Goal: Task Accomplishment & Management: Use online tool/utility

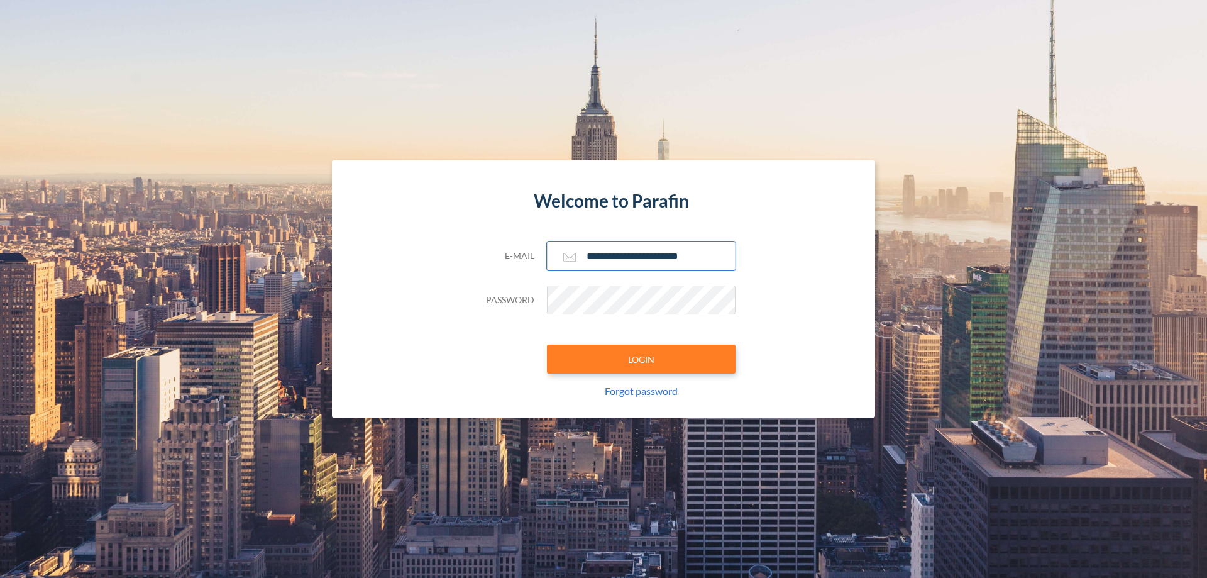
type input "**********"
click at [641, 359] on button "LOGIN" at bounding box center [641, 358] width 189 height 29
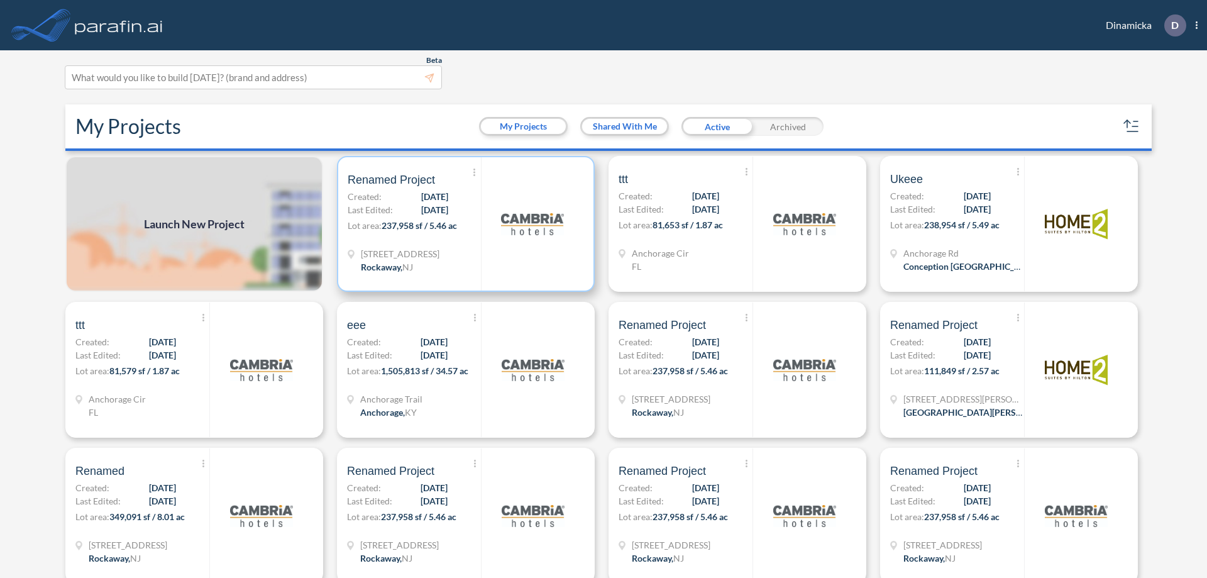
scroll to position [3, 0]
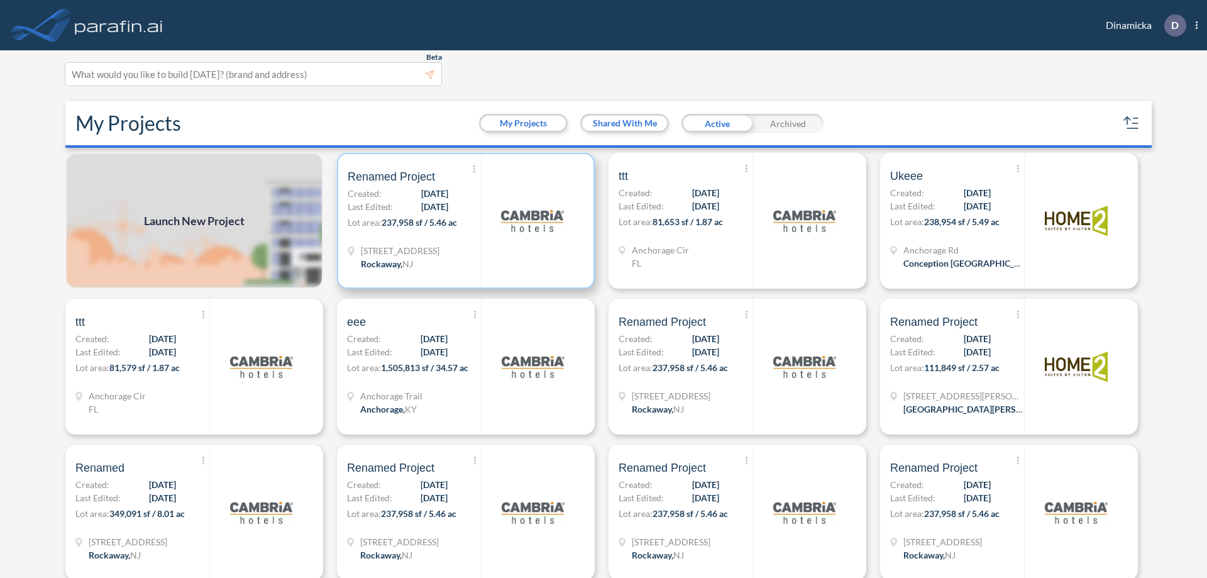
click at [463, 221] on p "Lot area: 237,958 sf / 5.46 ac" at bounding box center [414, 225] width 133 height 18
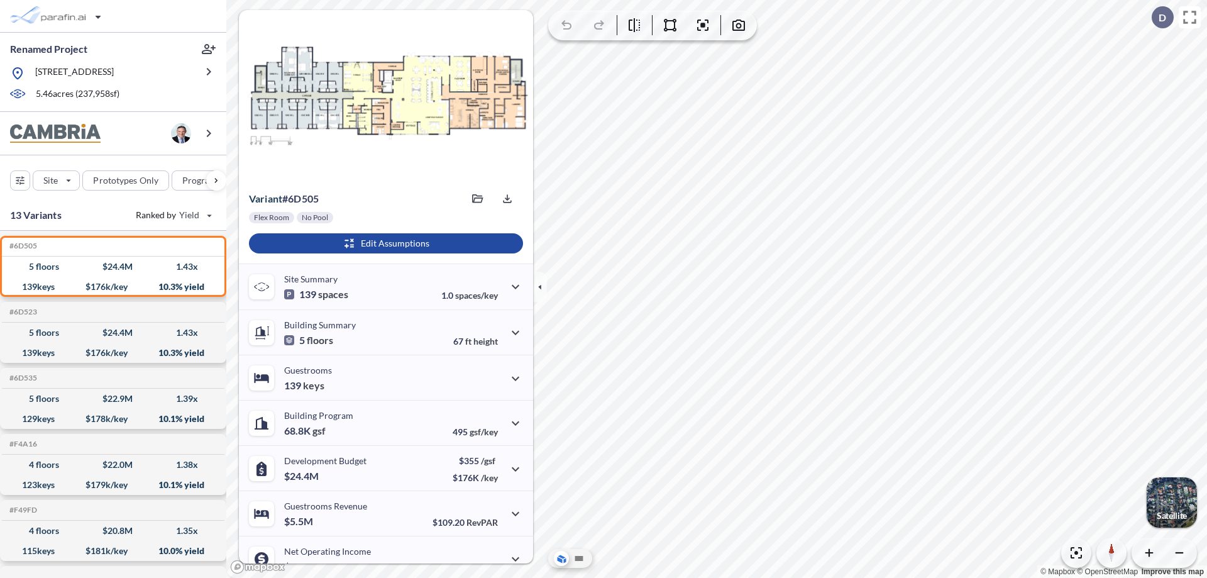
scroll to position [63, 0]
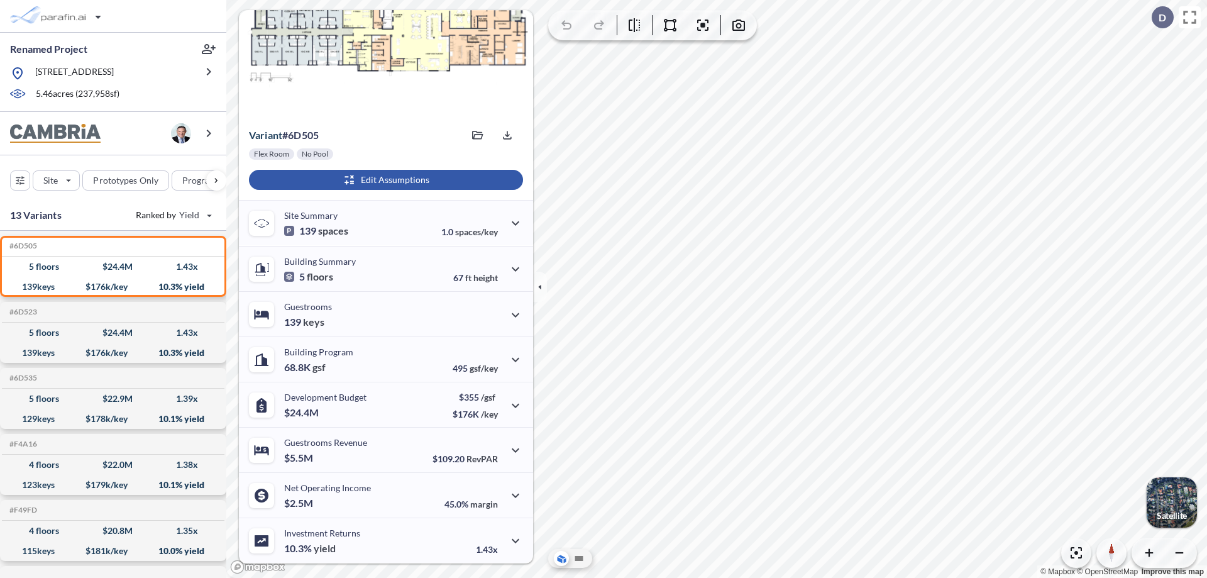
click at [384, 180] on div "button" at bounding box center [386, 180] width 274 height 20
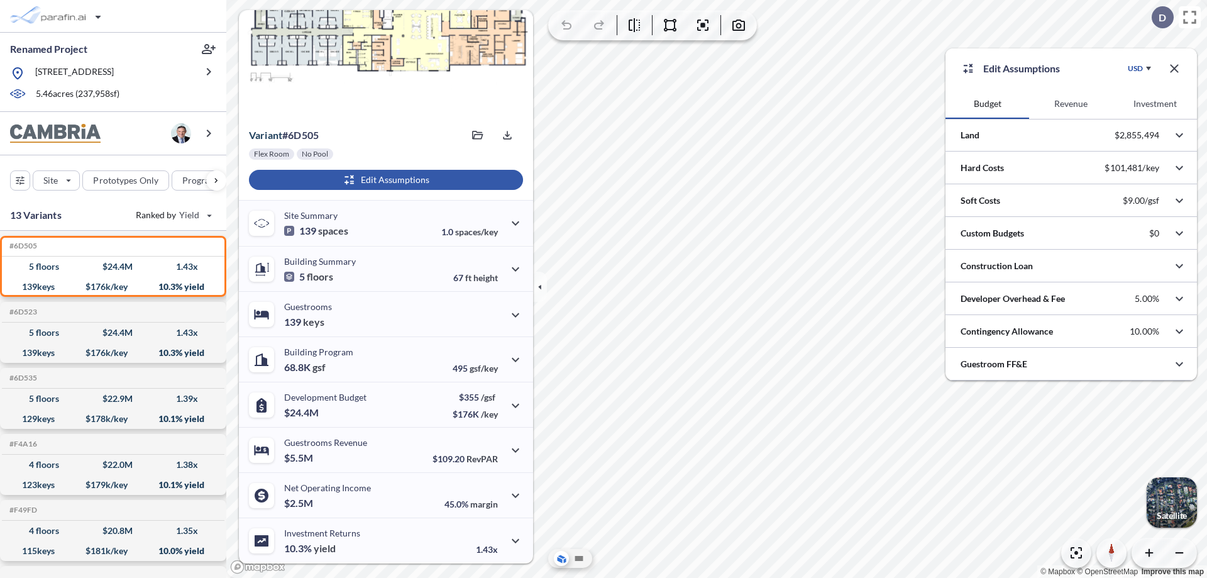
click at [1071, 104] on button "Revenue" at bounding box center [1071, 104] width 84 height 30
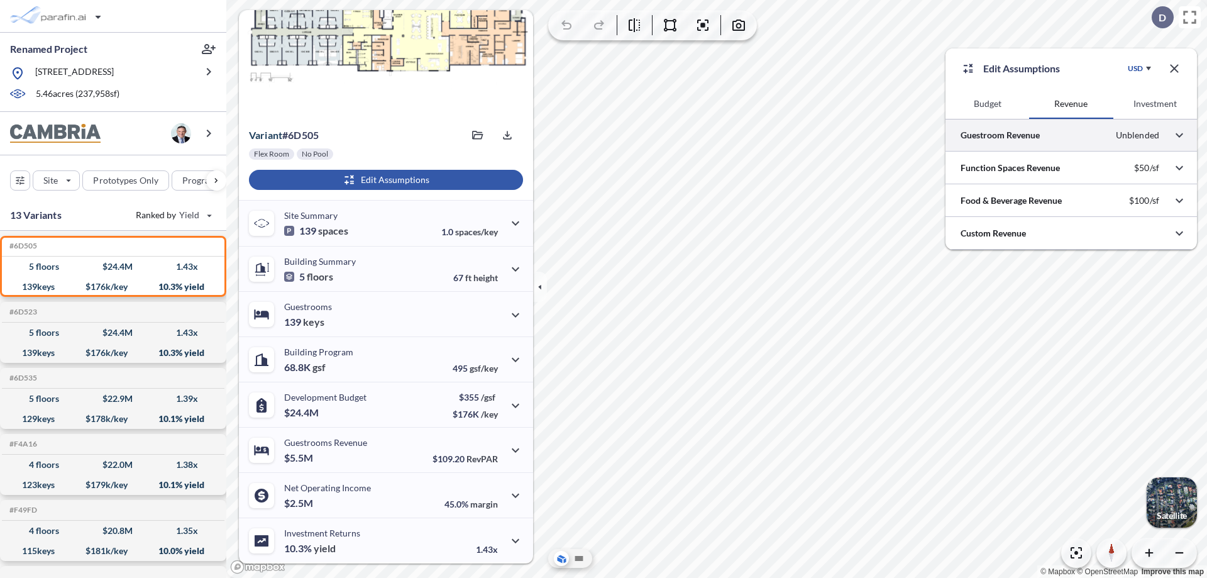
click at [1071, 135] on div at bounding box center [1070, 135] width 251 height 32
